Goal: Task Accomplishment & Management: Manage account settings

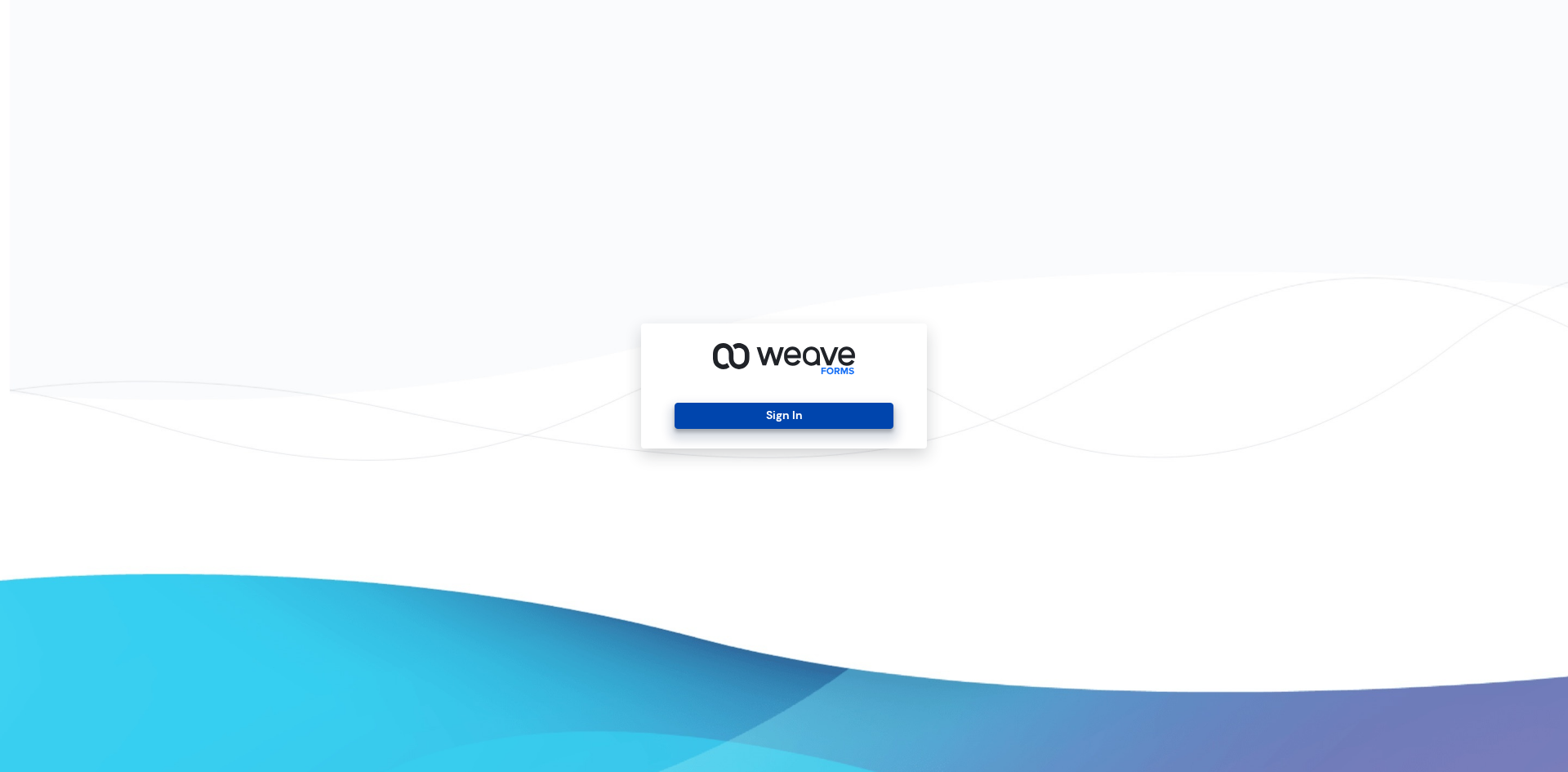
click at [748, 412] on button "Sign In" at bounding box center [784, 415] width 218 height 26
